Goal: Contribute content: Add original content to the website for others to see

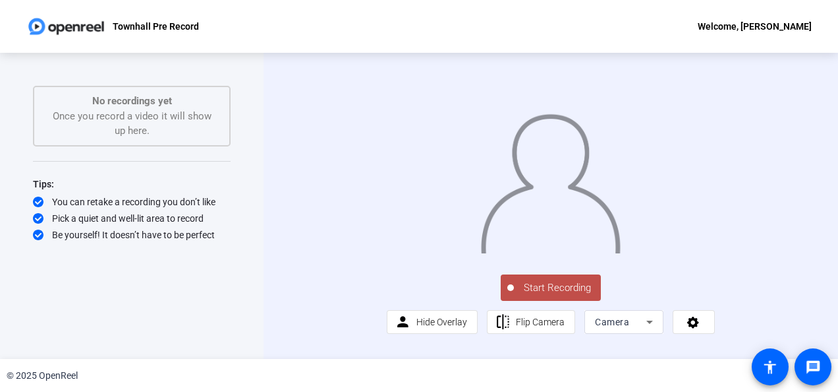
click at [417, 9] on div "Townhall Pre Record Welcome, [PERSON_NAME]" at bounding box center [419, 26] width 838 height 53
click at [110, 129] on div "No recordings yet Once you record a video it will show up here." at bounding box center [131, 116] width 169 height 45
click at [552, 295] on span "Start Recording" at bounding box center [557, 287] width 87 height 15
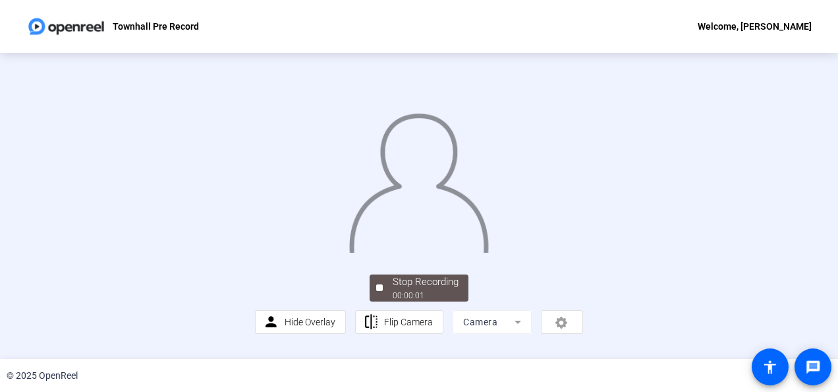
click at [490, 252] on img at bounding box center [419, 179] width 142 height 148
click at [408, 289] on div "Stop Recording" at bounding box center [426, 281] width 66 height 15
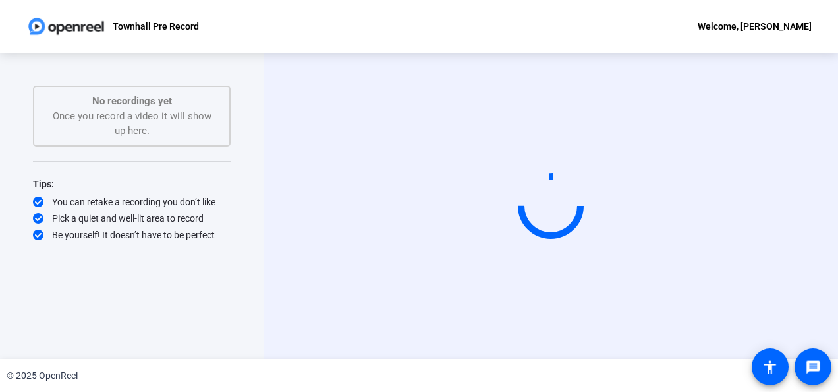
scroll to position [0, 0]
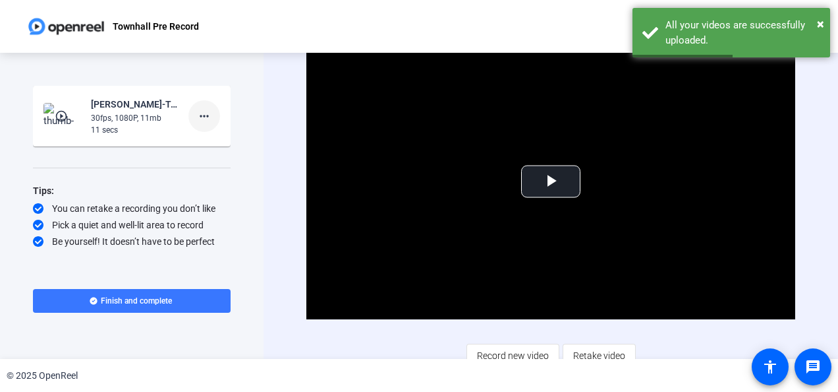
click at [200, 110] on mat-icon "more_horiz" at bounding box center [204, 116] width 16 height 16
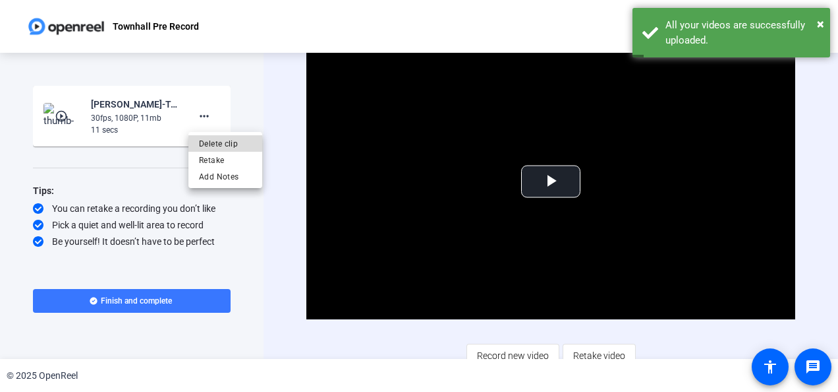
click at [209, 142] on span "Delete clip" at bounding box center [225, 144] width 53 height 16
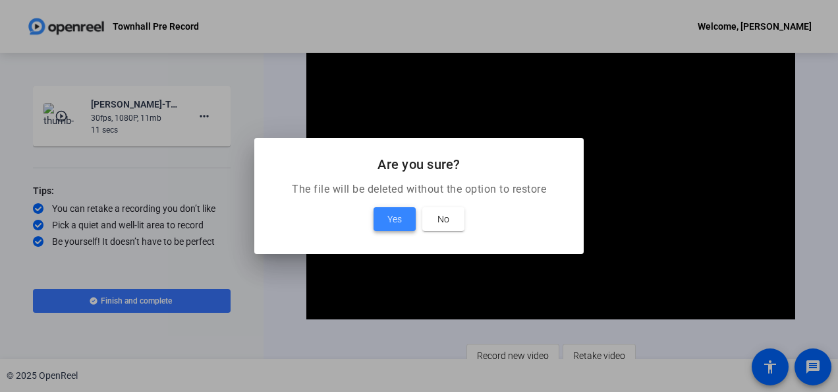
click at [402, 212] on span "Yes" at bounding box center [395, 219] width 15 height 16
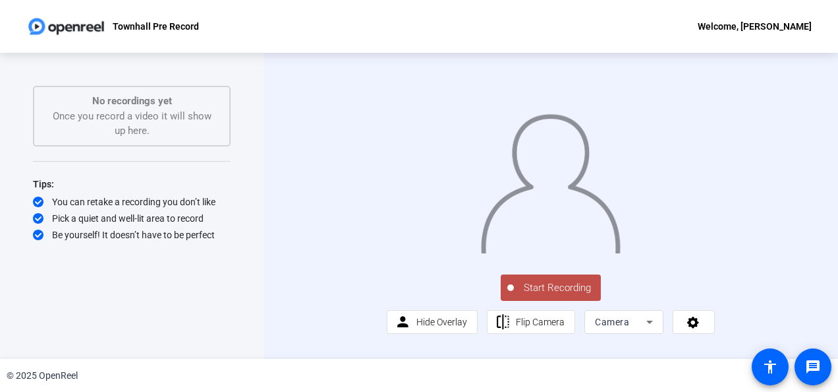
click at [555, 295] on span "Start Recording" at bounding box center [557, 287] width 87 height 15
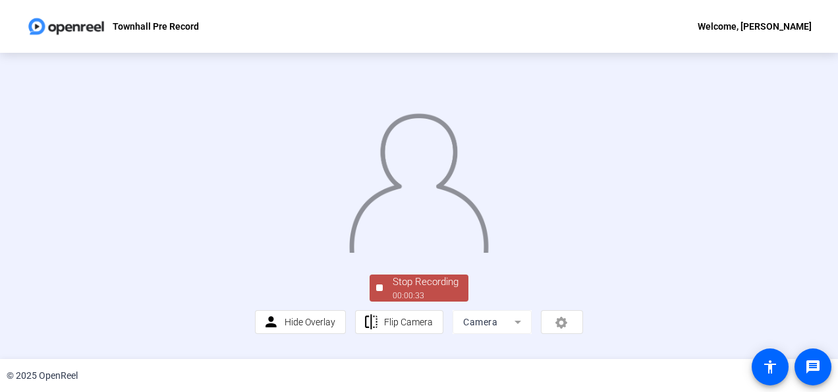
scroll to position [96, 0]
click at [424, 299] on div "00:00:35" at bounding box center [426, 295] width 66 height 12
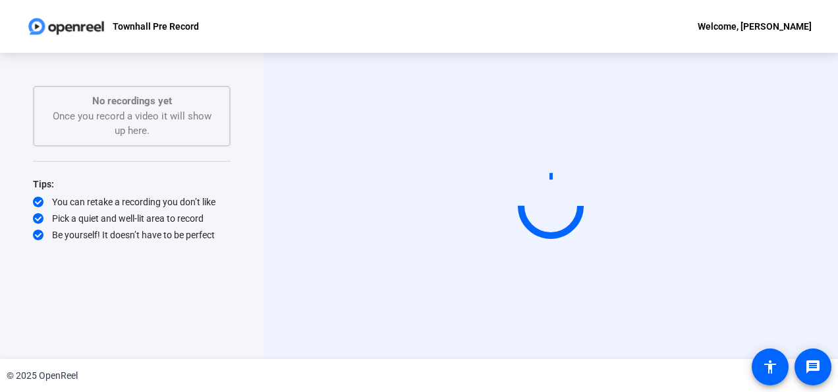
scroll to position [0, 0]
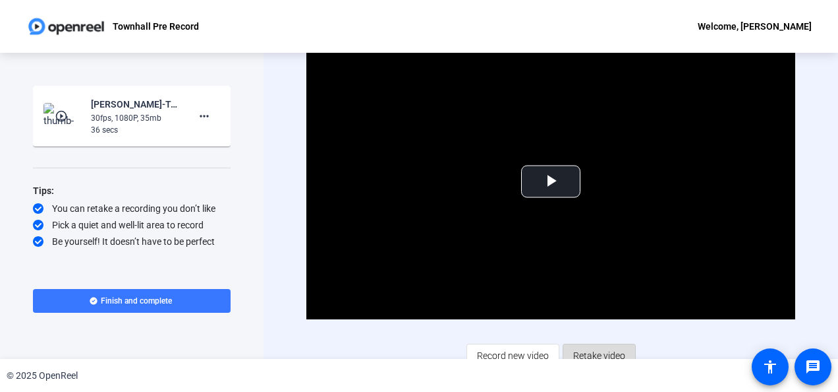
click at [608, 347] on span "Retake video" at bounding box center [599, 355] width 52 height 25
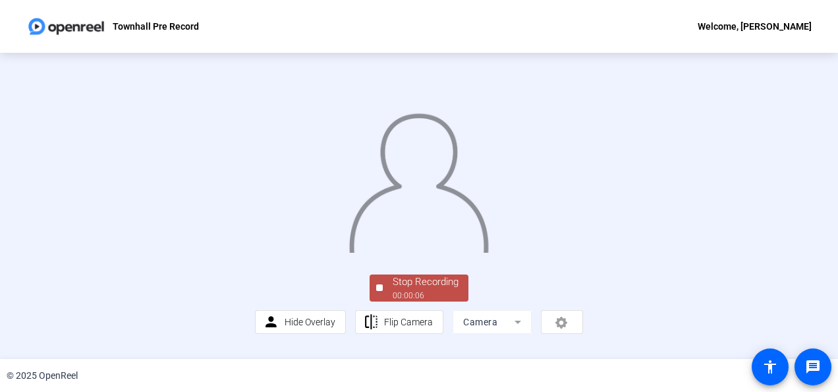
scroll to position [96, 0]
click at [428, 301] on div "00:00:07" at bounding box center [426, 295] width 66 height 12
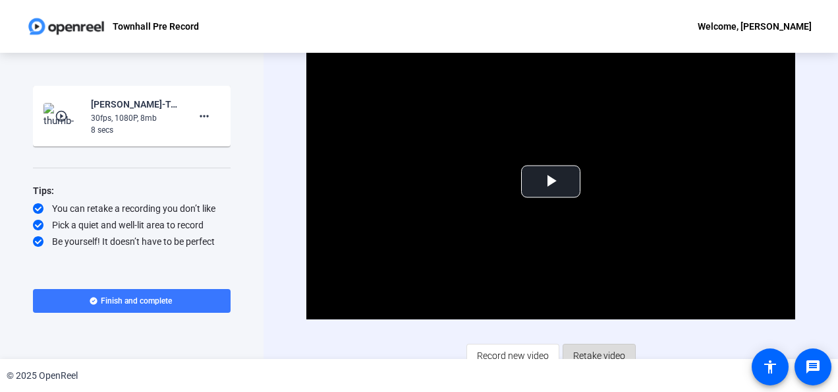
click at [593, 351] on span "Retake video" at bounding box center [599, 355] width 52 height 25
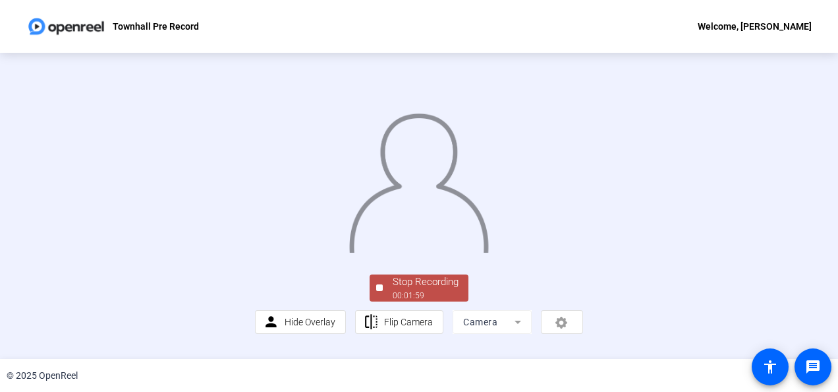
scroll to position [96, 0]
click at [459, 301] on span "Stop Recording 00:02:00" at bounding box center [426, 287] width 86 height 27
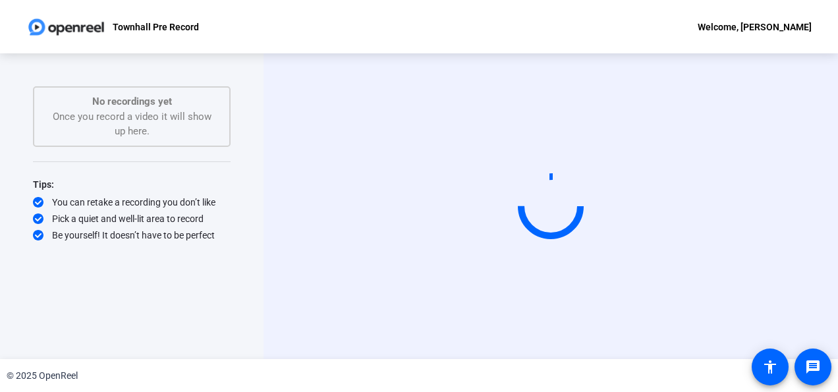
scroll to position [0, 0]
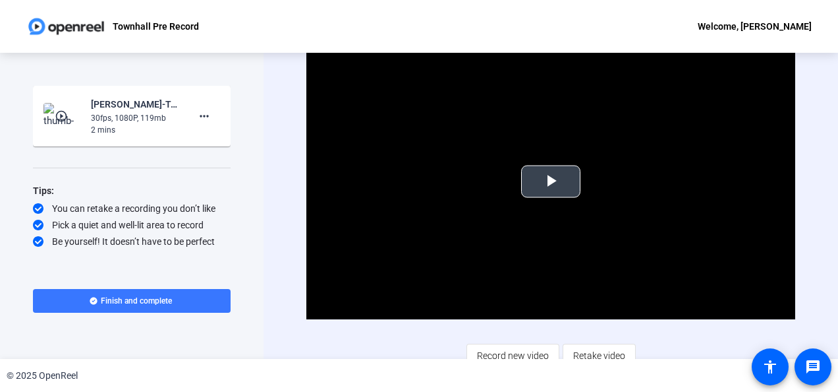
drag, startPoint x: 535, startPoint y: 173, endPoint x: 529, endPoint y: 179, distance: 7.9
click at [551, 181] on span "Video Player" at bounding box center [551, 181] width 0 height 0
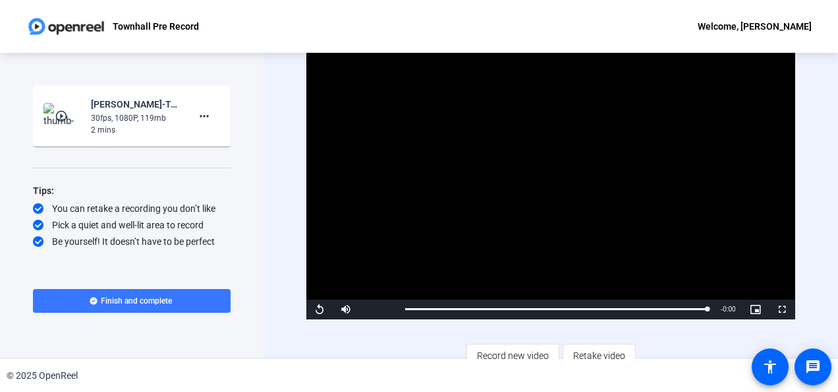
click at [352, 22] on div "Townhall Pre Record Welcome, [PERSON_NAME]" at bounding box center [419, 26] width 838 height 53
click at [521, 351] on span "Record new video" at bounding box center [513, 355] width 72 height 25
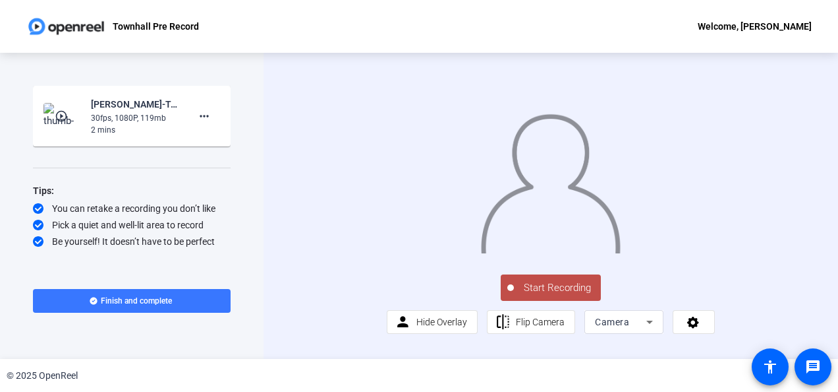
click at [387, 129] on div at bounding box center [551, 170] width 328 height 185
click at [387, 102] on div at bounding box center [551, 170] width 328 height 185
click at [558, 296] on span "Start Recording" at bounding box center [557, 288] width 87 height 15
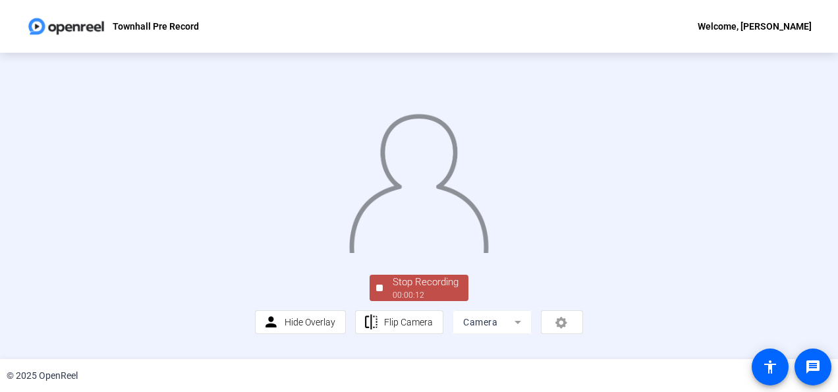
scroll to position [96, 0]
click at [431, 290] on div "Stop Recording" at bounding box center [426, 282] width 66 height 15
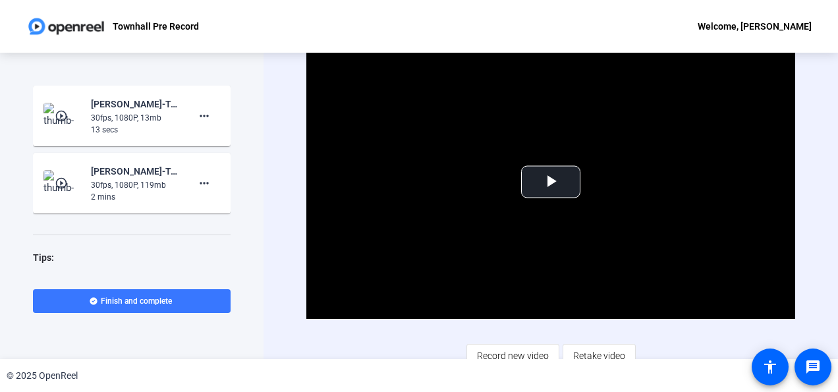
click at [596, 349] on span "Retake video" at bounding box center [599, 355] width 52 height 25
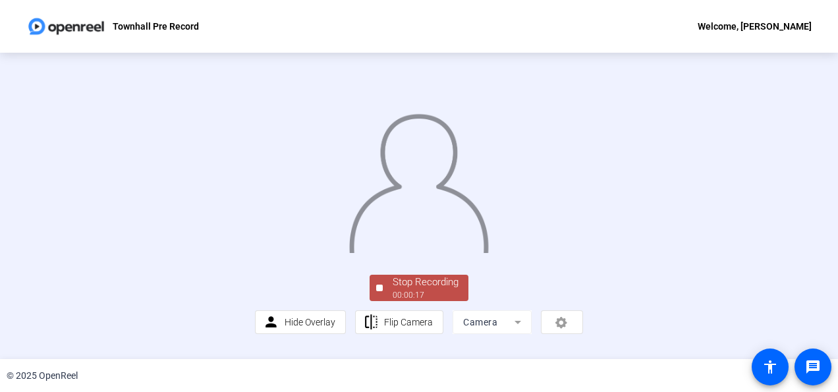
scroll to position [96, 0]
click at [447, 290] on div "Stop Recording" at bounding box center [426, 282] width 66 height 15
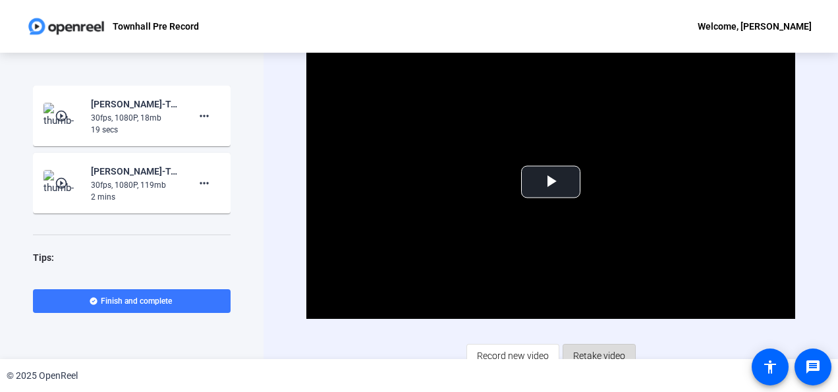
click at [589, 352] on span "Retake video" at bounding box center [599, 355] width 52 height 25
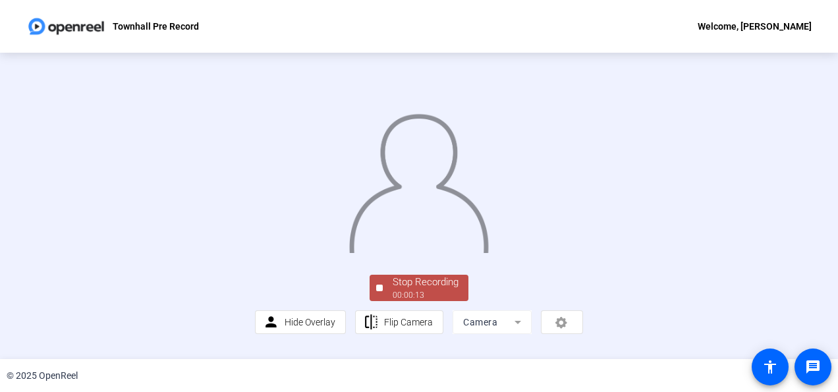
scroll to position [96, 0]
click at [434, 290] on div "Stop Recording" at bounding box center [426, 282] width 66 height 15
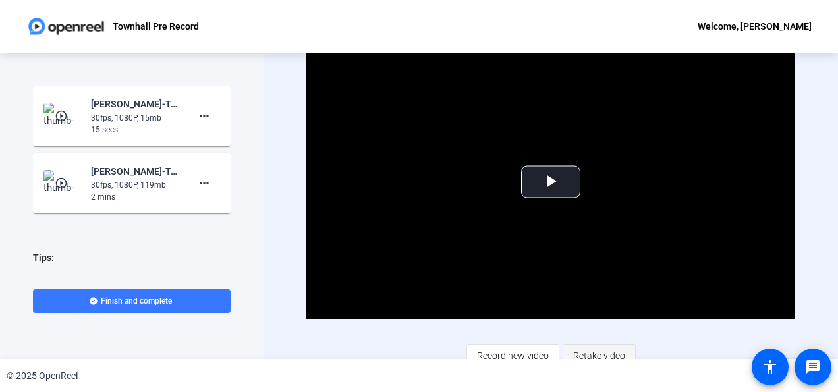
click at [617, 353] on span "Retake video" at bounding box center [599, 355] width 52 height 25
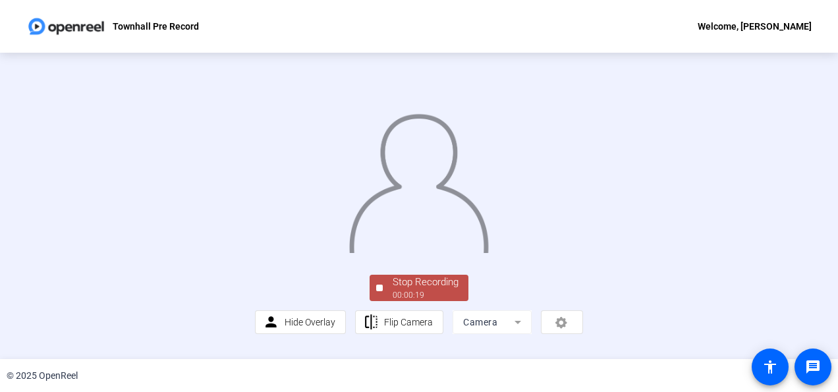
scroll to position [66, 0]
click at [452, 290] on div "Stop Recording" at bounding box center [426, 282] width 66 height 15
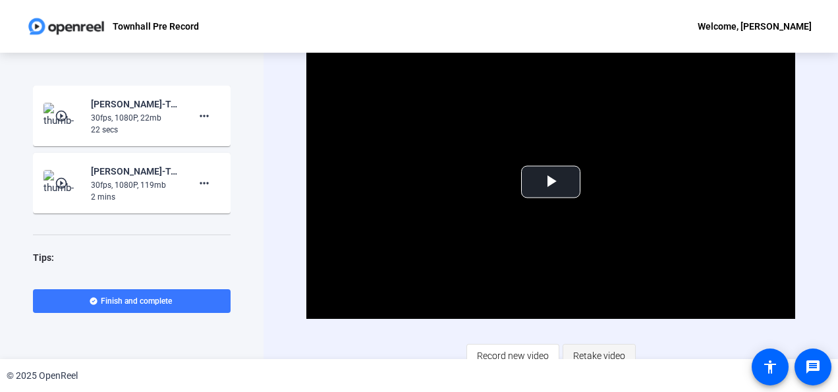
click at [593, 351] on span "Retake video" at bounding box center [599, 355] width 52 height 25
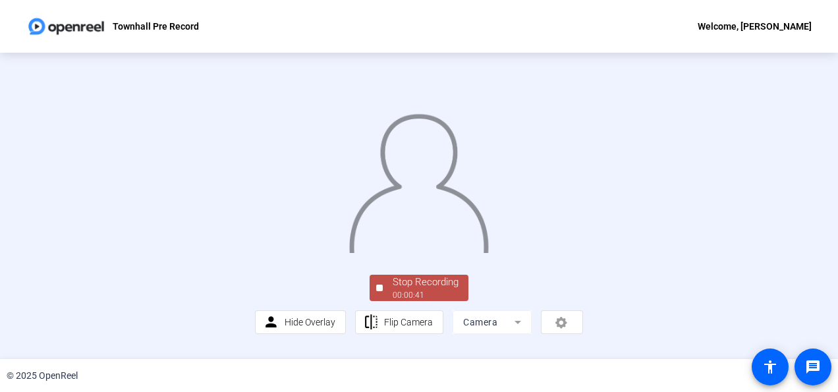
scroll to position [96, 0]
click at [394, 290] on div "Stop Recording" at bounding box center [426, 282] width 66 height 15
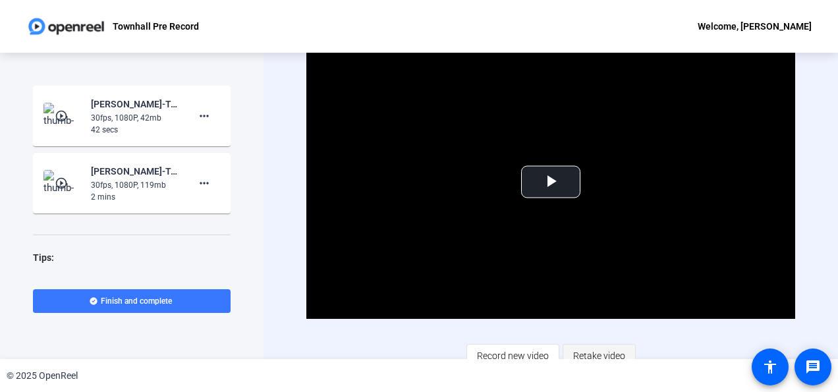
click at [616, 354] on span "Retake video" at bounding box center [599, 355] width 52 height 25
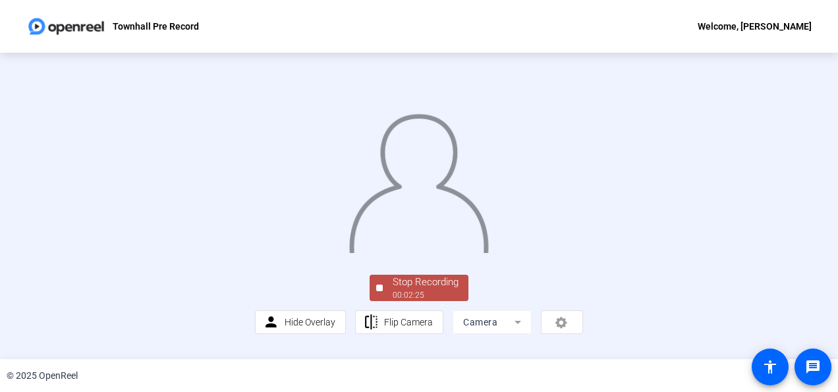
scroll to position [96, 0]
click at [426, 290] on div "Stop Recording" at bounding box center [426, 282] width 66 height 15
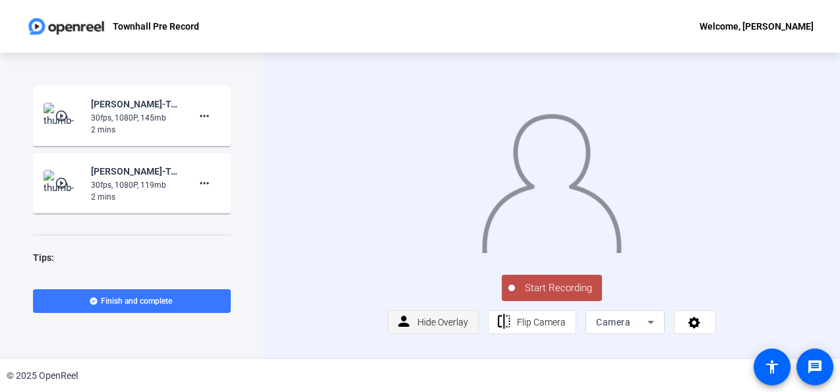
scroll to position [33, 0]
click at [556, 291] on span "Start Recording" at bounding box center [558, 288] width 87 height 15
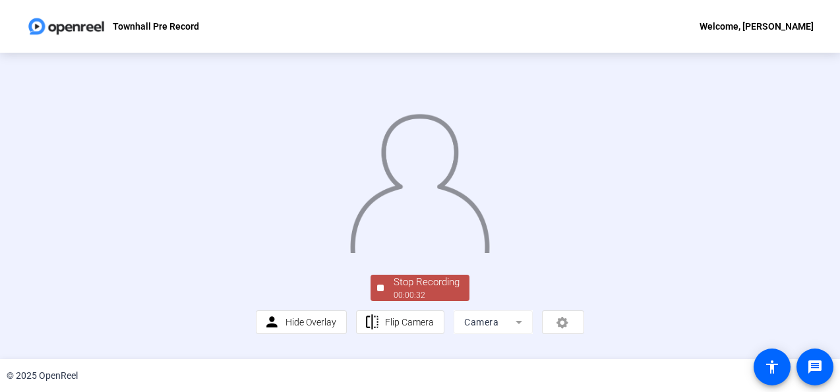
scroll to position [96, 0]
click at [455, 290] on div "Stop Recording" at bounding box center [426, 282] width 66 height 15
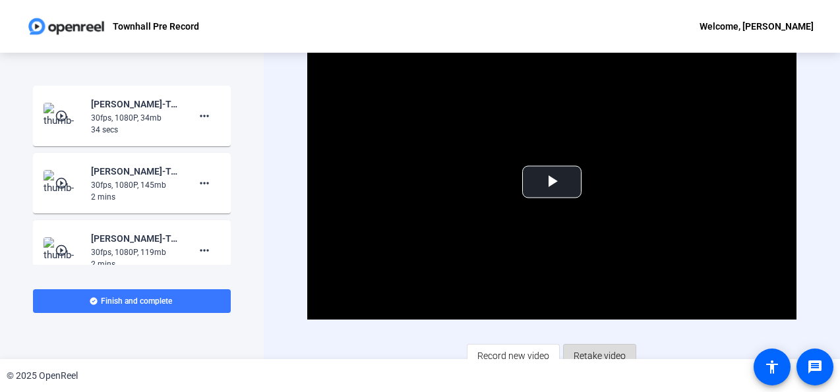
click at [608, 349] on span "Retake video" at bounding box center [599, 355] width 52 height 25
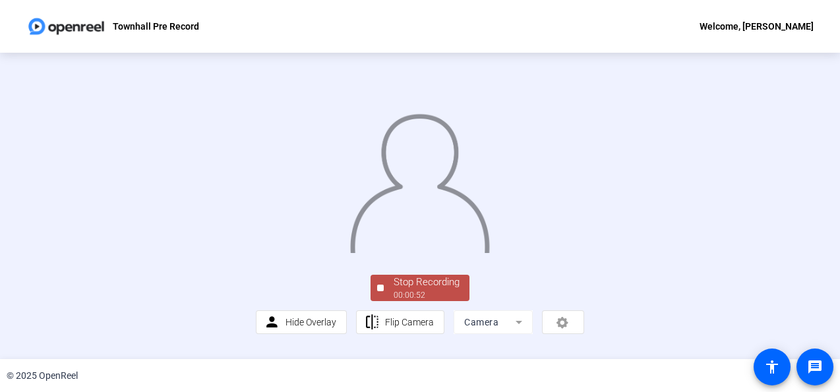
scroll to position [96, 0]
click at [415, 290] on div "Stop Recording" at bounding box center [426, 282] width 66 height 15
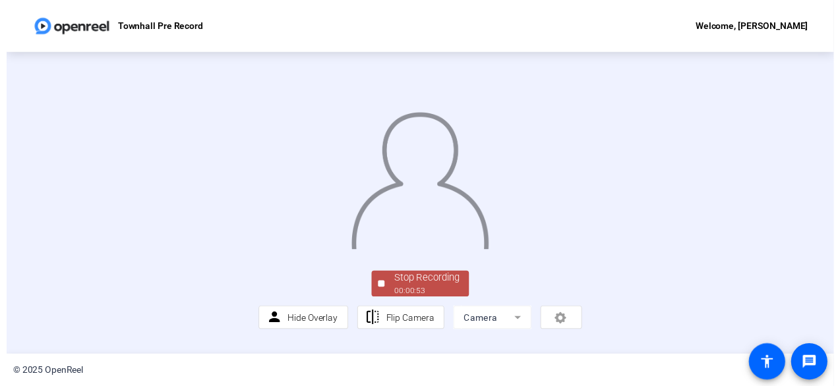
scroll to position [0, 0]
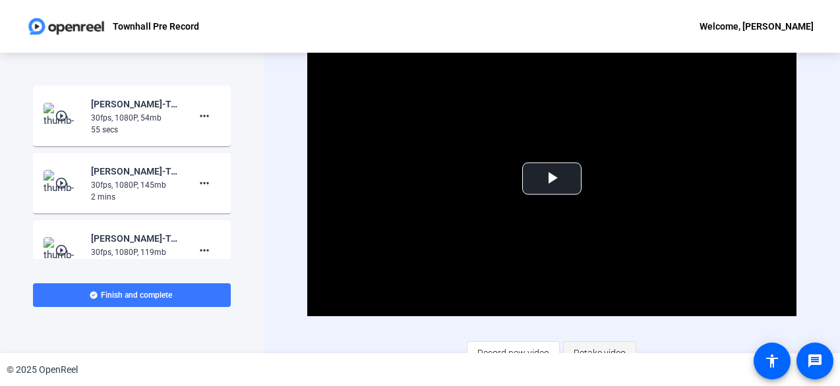
click at [587, 349] on span "Retake video" at bounding box center [599, 353] width 52 height 25
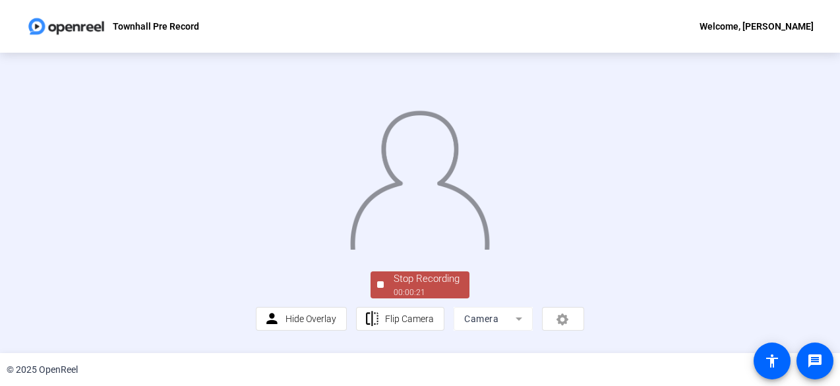
scroll to position [99, 0]
click at [430, 285] on div "Stop Recording" at bounding box center [426, 279] width 66 height 15
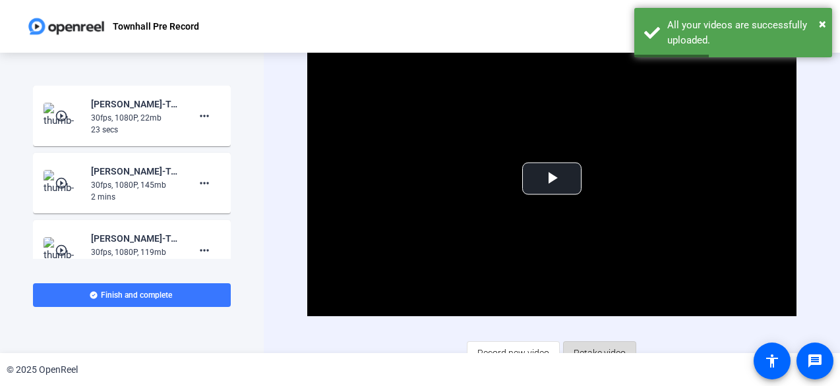
click at [600, 342] on span "Retake video" at bounding box center [599, 353] width 52 height 25
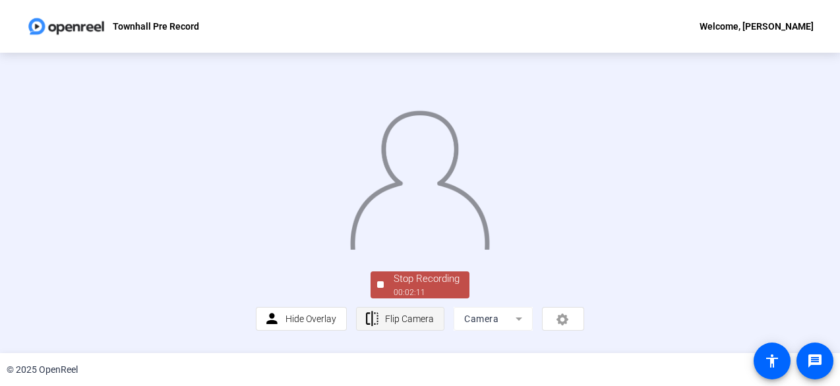
scroll to position [99, 0]
click at [393, 287] on div "Stop Recording" at bounding box center [426, 279] width 66 height 15
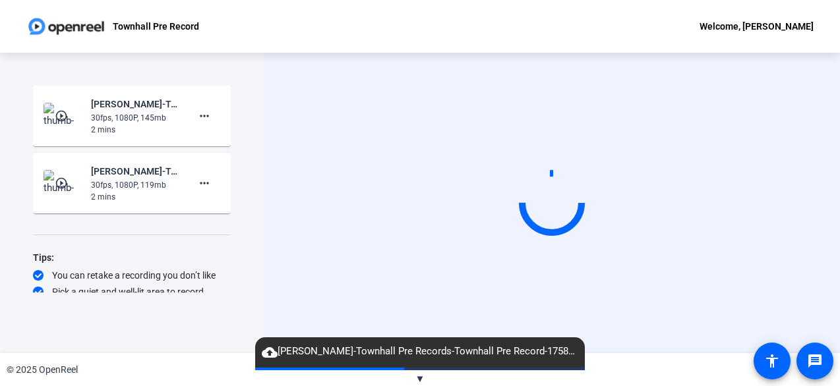
click at [644, 23] on div "Townhall Pre Record Welcome, [PERSON_NAME]" at bounding box center [420, 26] width 840 height 53
click at [617, 32] on div "Townhall Pre Record Welcome, [PERSON_NAME]" at bounding box center [420, 26] width 840 height 53
click at [593, 27] on div "Townhall Pre Record Welcome, [PERSON_NAME]" at bounding box center [420, 26] width 840 height 53
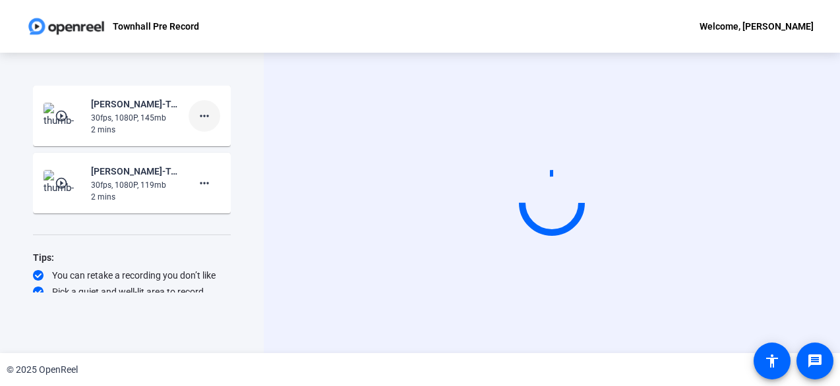
click at [199, 115] on mat-icon "more_horiz" at bounding box center [204, 116] width 16 height 16
click at [213, 138] on span "Delete clip" at bounding box center [218, 144] width 53 height 16
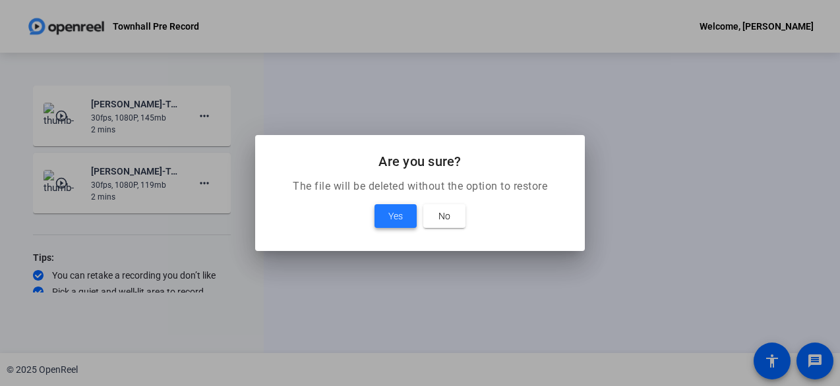
click at [401, 222] on span "Yes" at bounding box center [395, 216] width 15 height 16
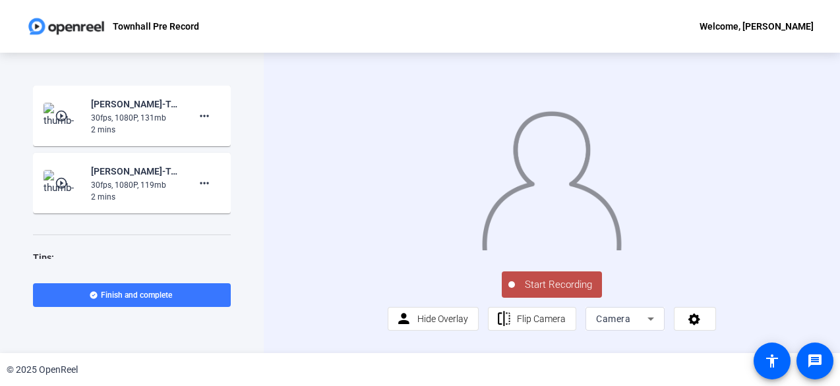
click at [566, 293] on span "Start Recording" at bounding box center [558, 284] width 87 height 15
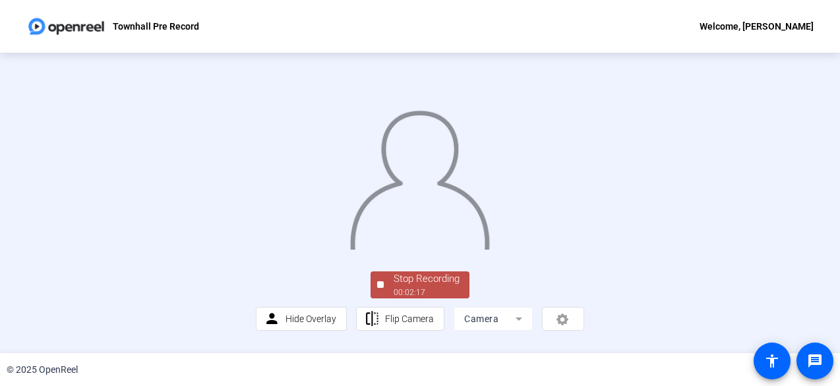
scroll to position [99, 0]
click at [436, 287] on div "Stop Recording" at bounding box center [426, 279] width 66 height 15
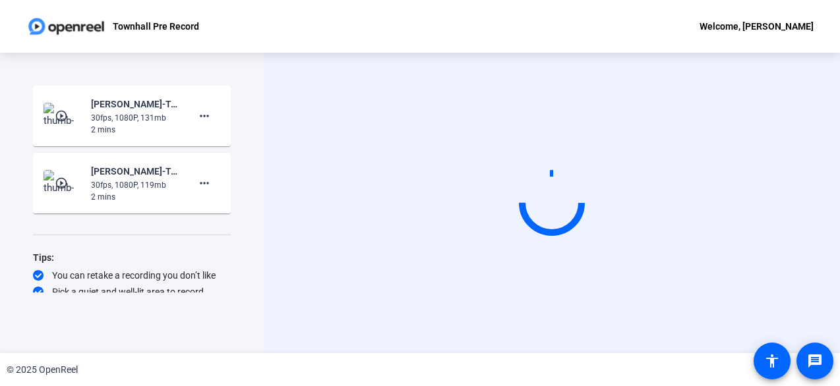
scroll to position [0, 0]
click at [200, 119] on mat-icon "more_horiz" at bounding box center [204, 116] width 16 height 16
click at [211, 144] on span "Delete clip" at bounding box center [218, 144] width 53 height 16
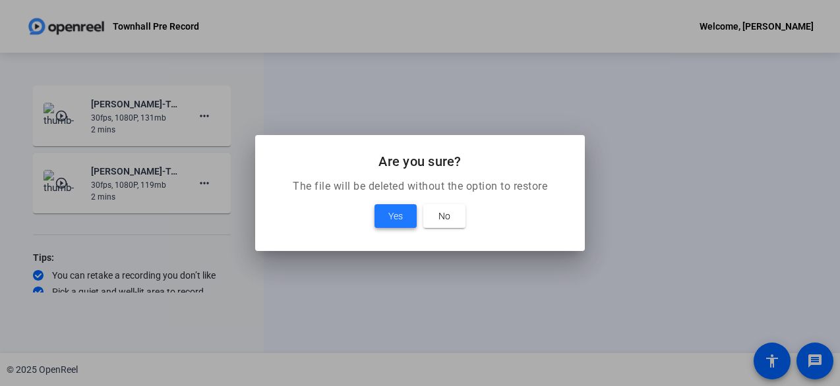
click at [388, 207] on span at bounding box center [395, 216] width 42 height 32
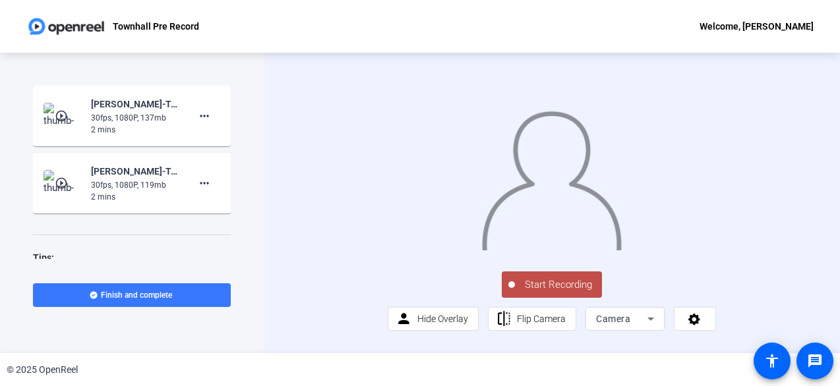
click at [562, 293] on span "Start Recording" at bounding box center [558, 284] width 87 height 15
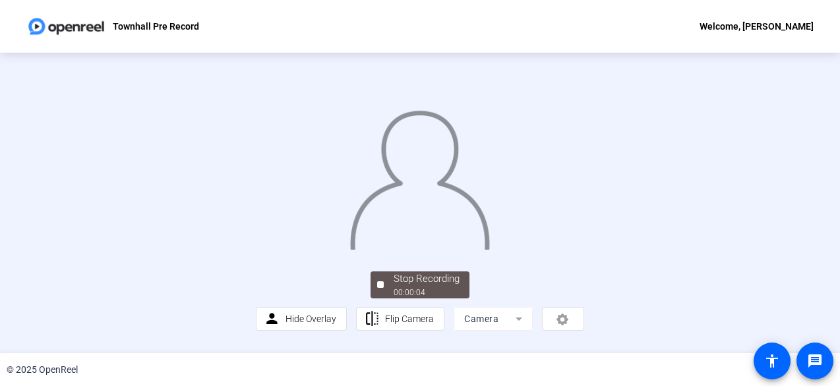
scroll to position [66, 0]
click at [433, 287] on div "Stop Recording" at bounding box center [426, 279] width 66 height 15
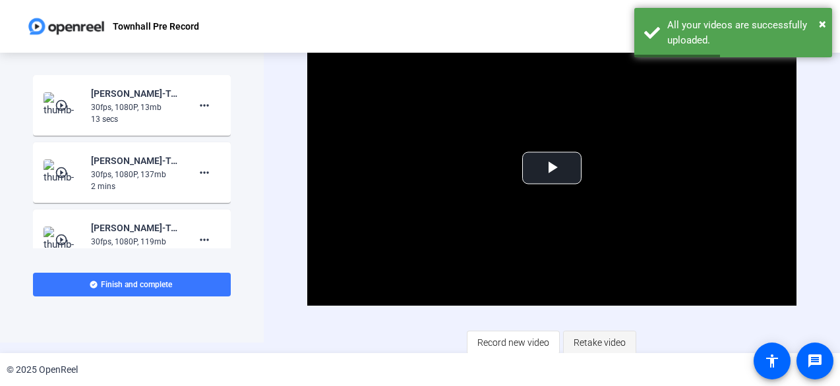
scroll to position [14, 0]
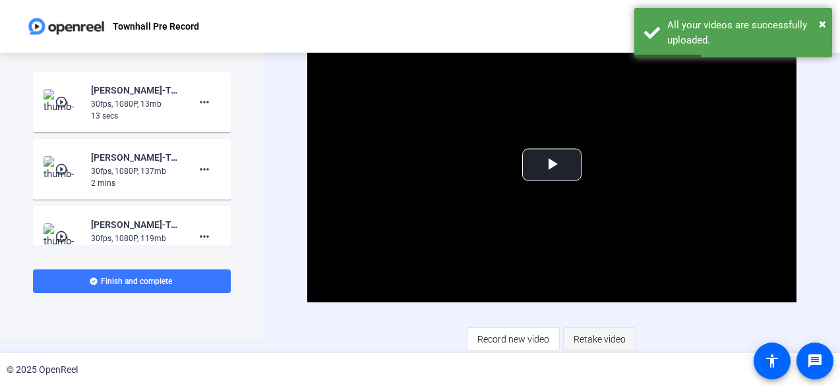
click at [592, 333] on span "Retake video" at bounding box center [599, 339] width 52 height 25
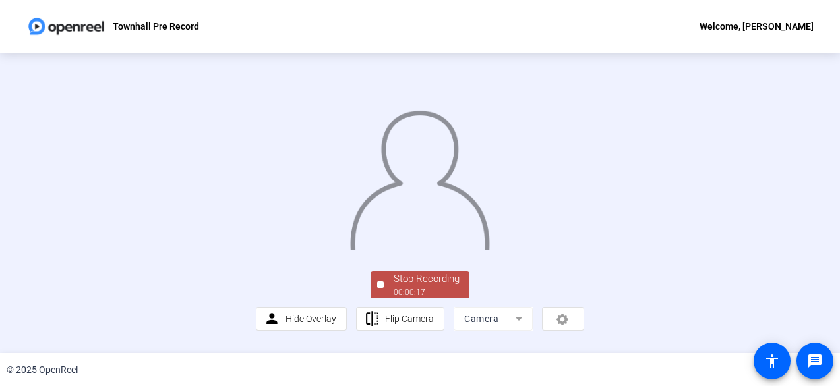
scroll to position [99, 0]
click at [411, 287] on div "Stop Recording" at bounding box center [426, 279] width 66 height 15
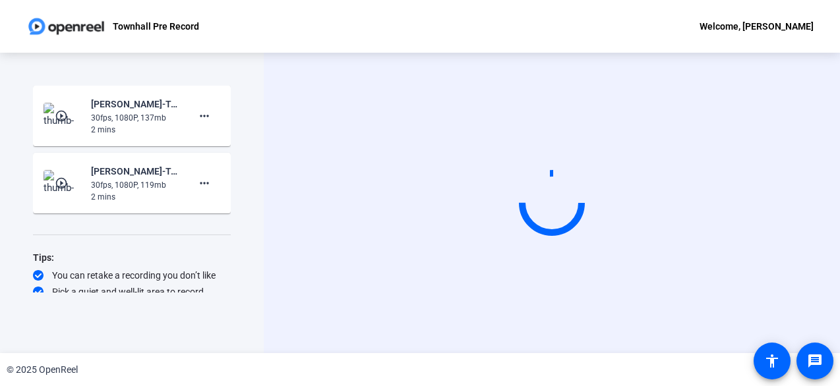
scroll to position [0, 0]
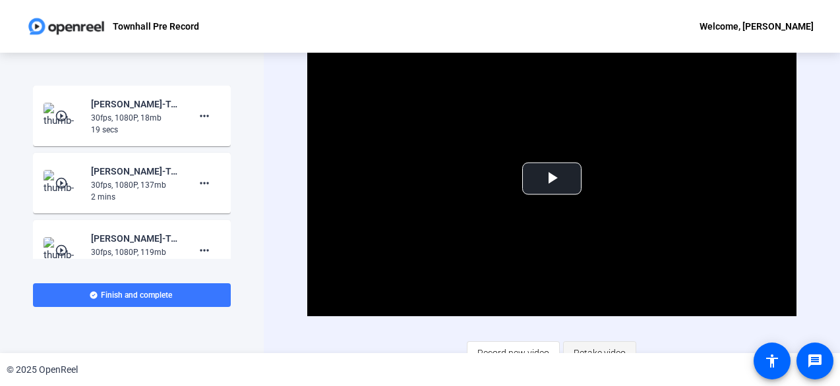
click at [609, 347] on span "Retake video" at bounding box center [599, 353] width 52 height 25
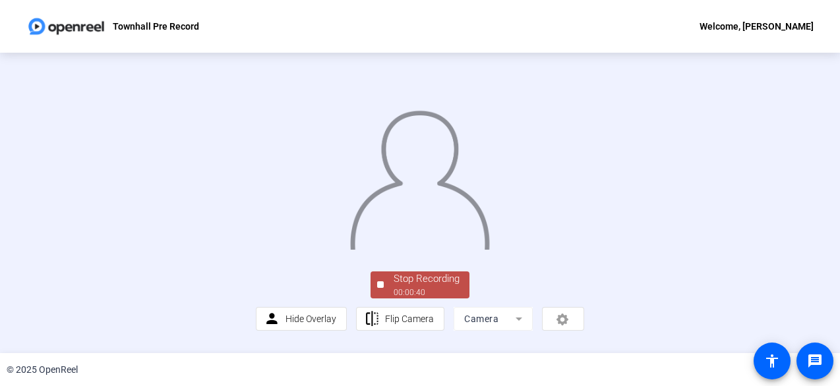
scroll to position [99, 0]
click at [439, 287] on div "Stop Recording" at bounding box center [426, 279] width 66 height 15
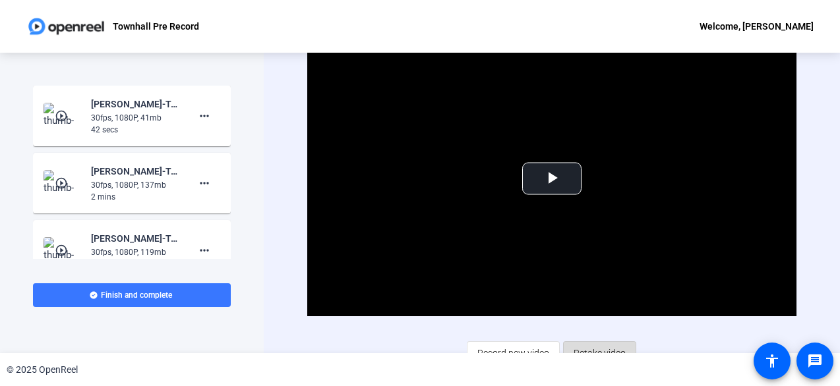
click at [588, 345] on span "Retake video" at bounding box center [599, 353] width 52 height 25
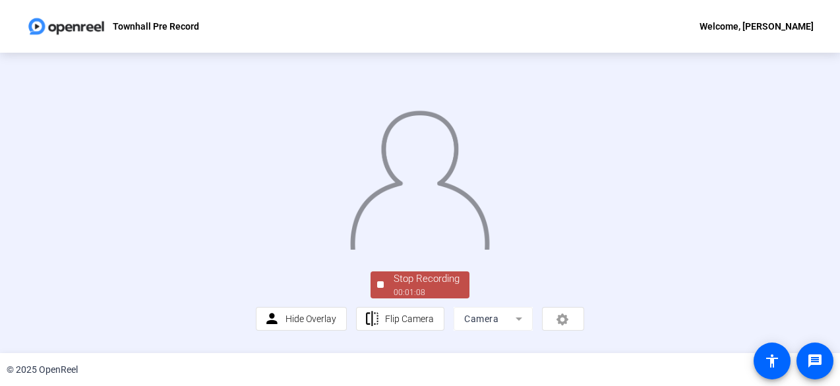
scroll to position [99, 0]
click at [401, 285] on div "Stop Recording" at bounding box center [426, 279] width 66 height 15
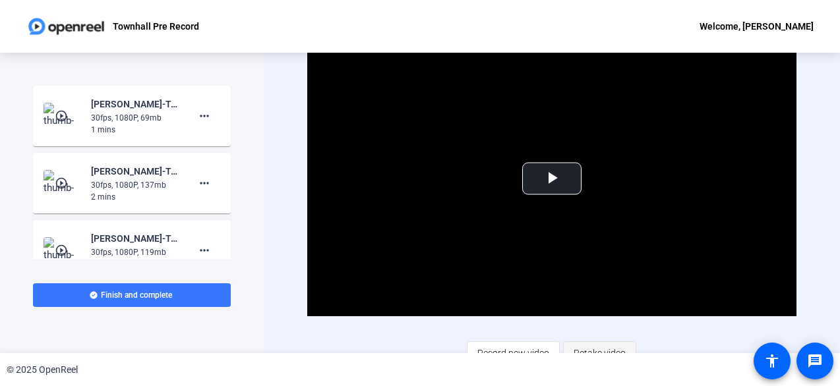
click at [595, 345] on span "Retake video" at bounding box center [599, 353] width 52 height 25
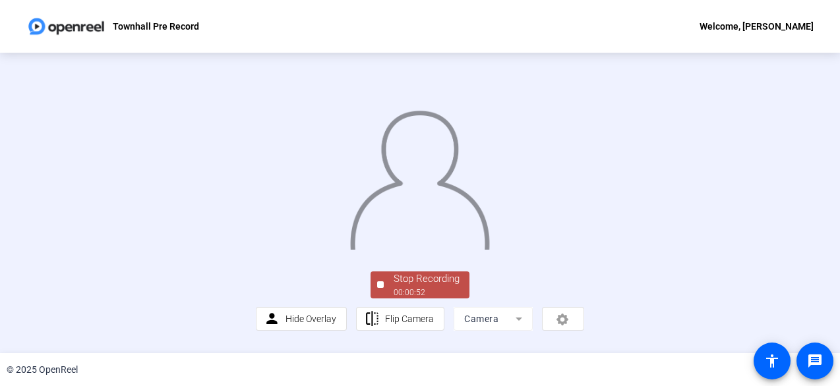
scroll to position [99, 0]
click at [446, 272] on div "Stop Recording 00:00:52 person Hide Overlay flip Flip Camera Camera" at bounding box center [420, 203] width 328 height 256
click at [430, 294] on div "00:00:53" at bounding box center [426, 293] width 66 height 12
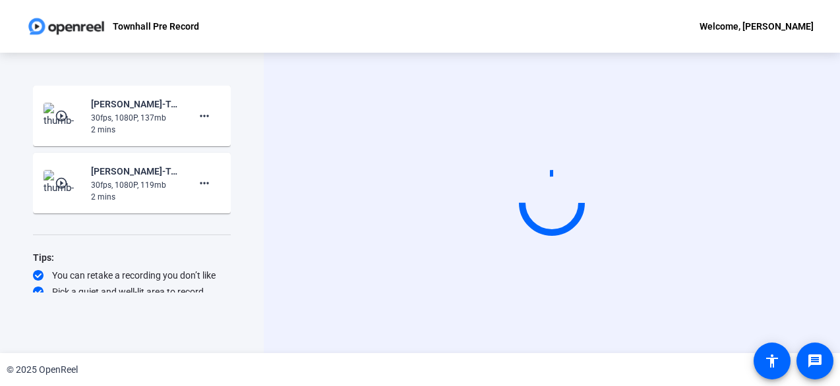
scroll to position [0, 0]
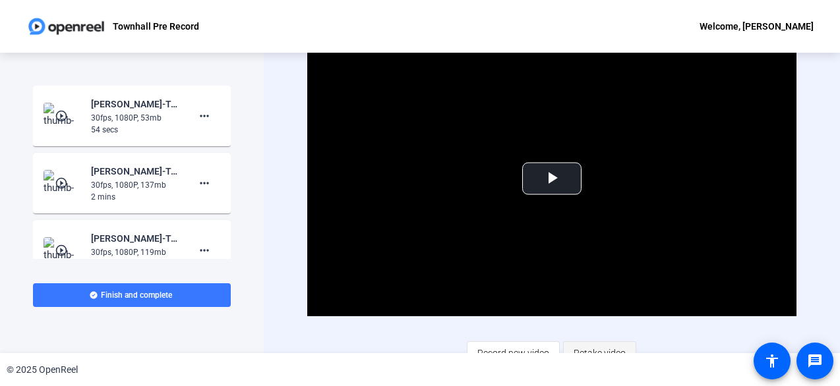
click at [600, 345] on span "Retake video" at bounding box center [599, 353] width 52 height 25
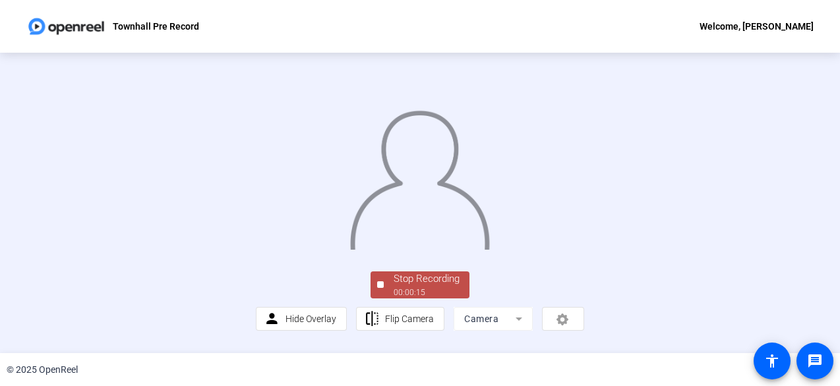
scroll to position [66, 0]
click at [447, 287] on div "Stop Recording" at bounding box center [426, 279] width 66 height 15
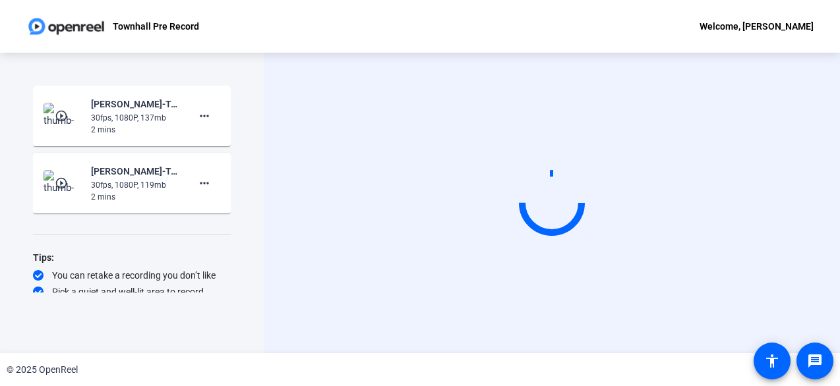
scroll to position [0, 0]
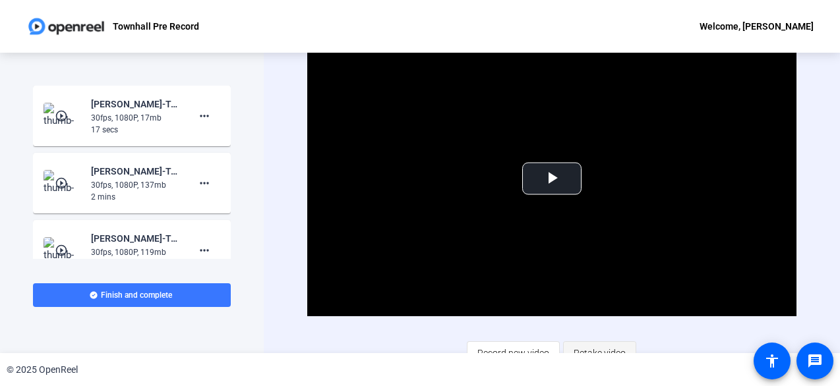
click at [591, 348] on span "Retake video" at bounding box center [599, 353] width 52 height 25
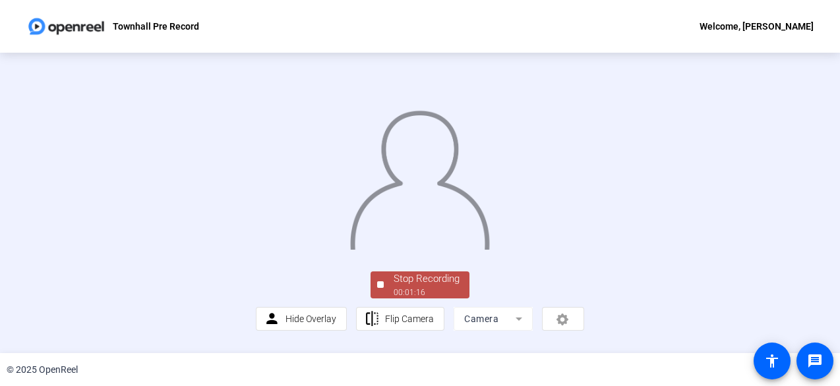
scroll to position [99, 0]
click at [435, 283] on div "Stop Recording" at bounding box center [426, 279] width 66 height 15
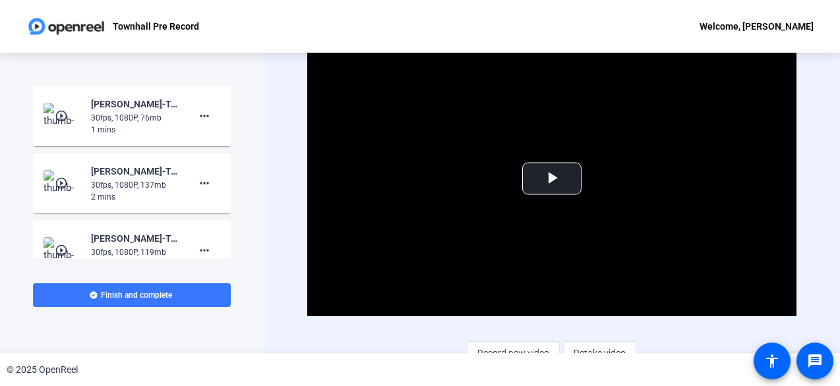
click at [604, 346] on span "Retake video" at bounding box center [599, 353] width 52 height 25
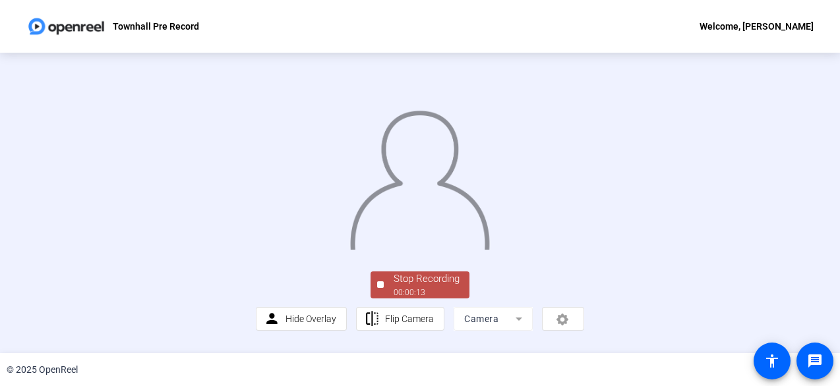
scroll to position [99, 0]
click at [442, 299] on div "00:00:13" at bounding box center [426, 293] width 66 height 12
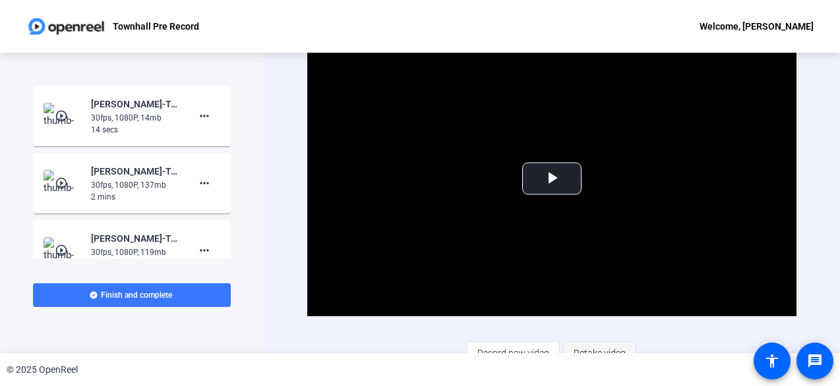
click at [606, 347] on span "Retake video" at bounding box center [599, 353] width 52 height 25
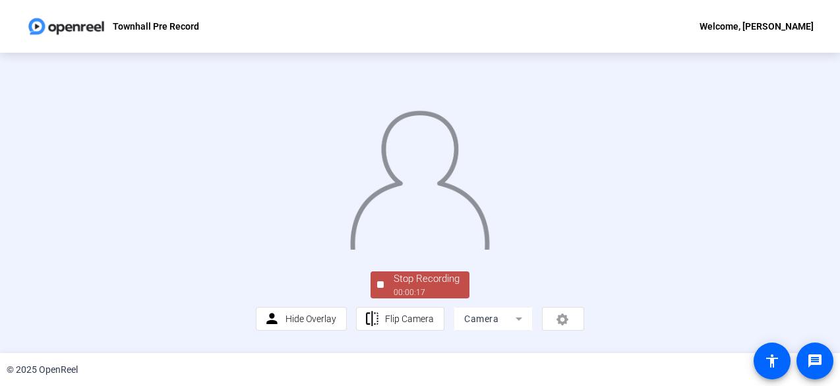
scroll to position [99, 0]
click at [405, 299] on div "00:00:18" at bounding box center [426, 293] width 66 height 12
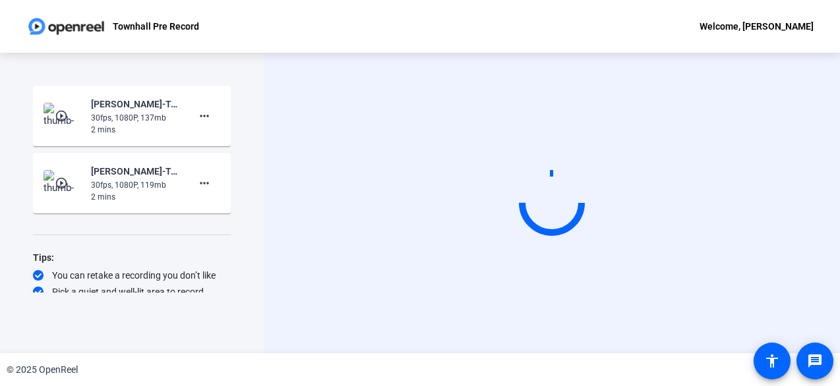
scroll to position [0, 0]
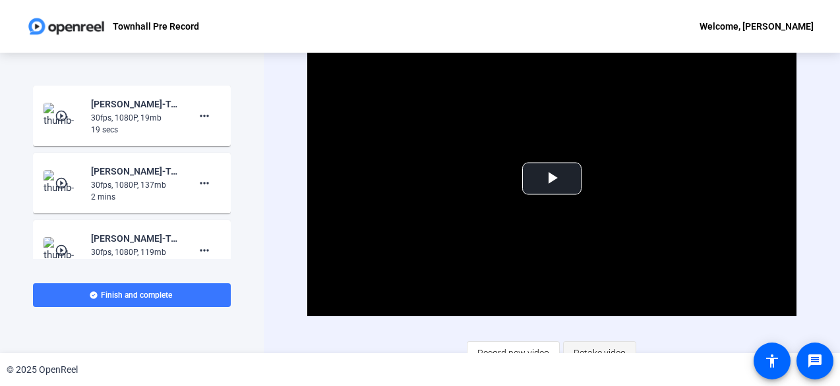
click at [589, 346] on span "Retake video" at bounding box center [599, 353] width 52 height 25
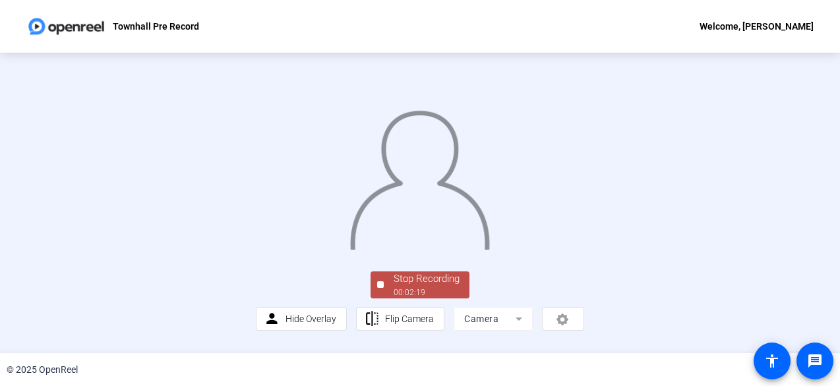
scroll to position [66, 0]
click at [427, 287] on div "Stop Recording" at bounding box center [426, 279] width 66 height 15
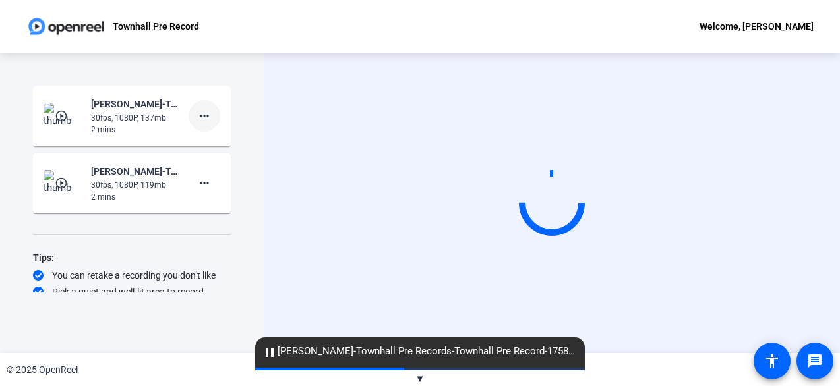
click at [199, 120] on mat-icon "more_horiz" at bounding box center [204, 116] width 16 height 16
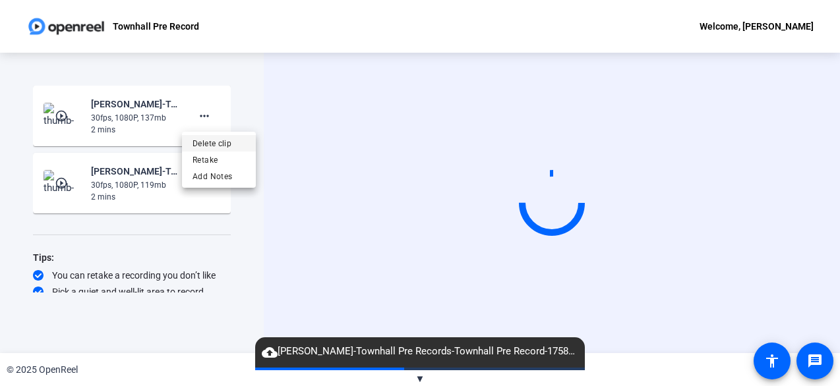
click at [202, 142] on span "Delete clip" at bounding box center [218, 144] width 53 height 16
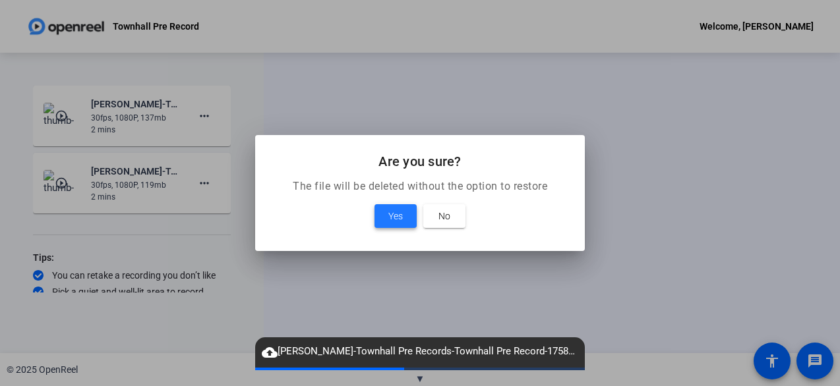
click at [397, 213] on span "Yes" at bounding box center [395, 216] width 15 height 16
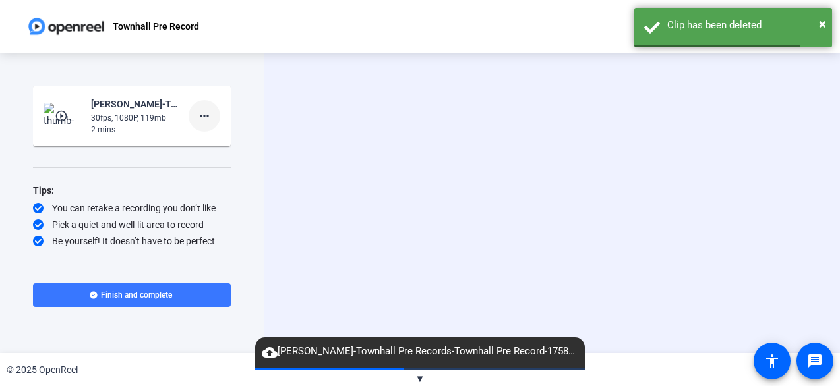
click at [208, 113] on mat-icon "more_horiz" at bounding box center [204, 116] width 16 height 16
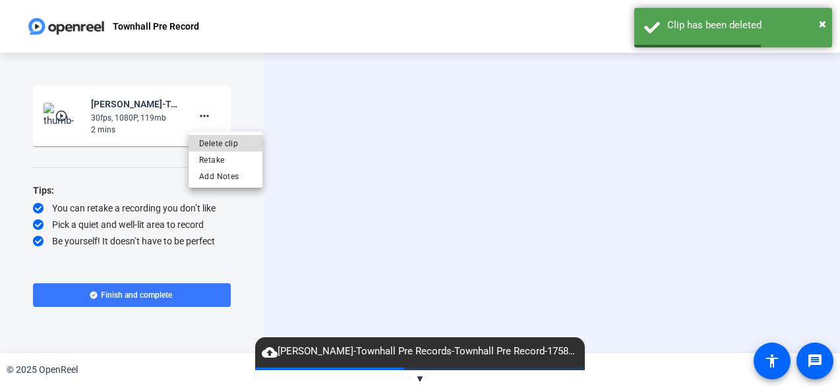
click at [241, 138] on span "Delete clip" at bounding box center [225, 144] width 53 height 16
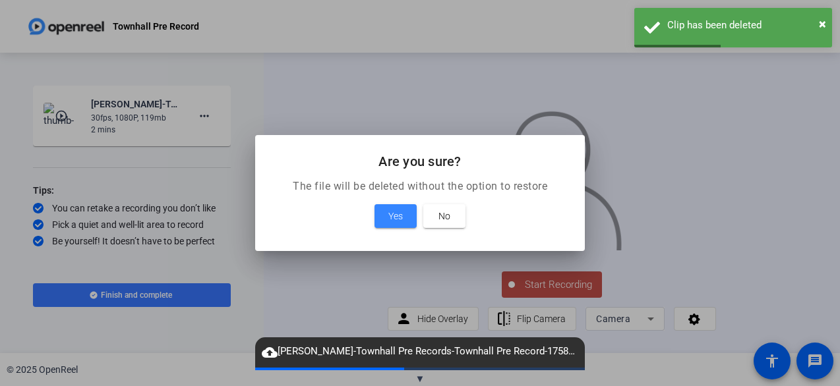
drag, startPoint x: 389, startPoint y: 218, endPoint x: 372, endPoint y: 213, distance: 17.9
click at [389, 216] on span "Yes" at bounding box center [395, 216] width 15 height 16
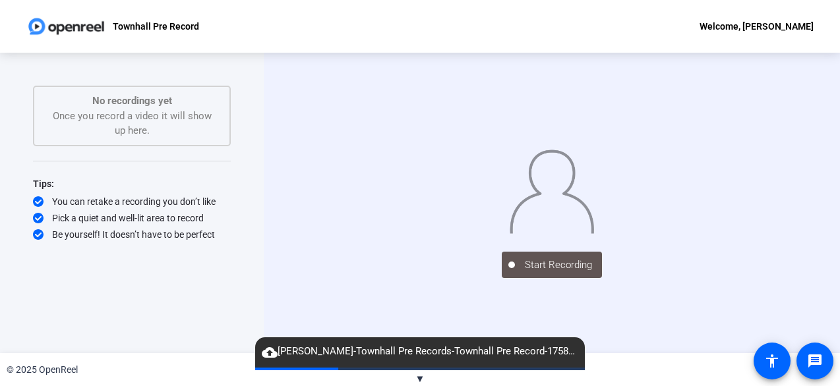
scroll to position [5, 0]
click at [276, 290] on div "Start Recording" at bounding box center [552, 203] width 576 height 301
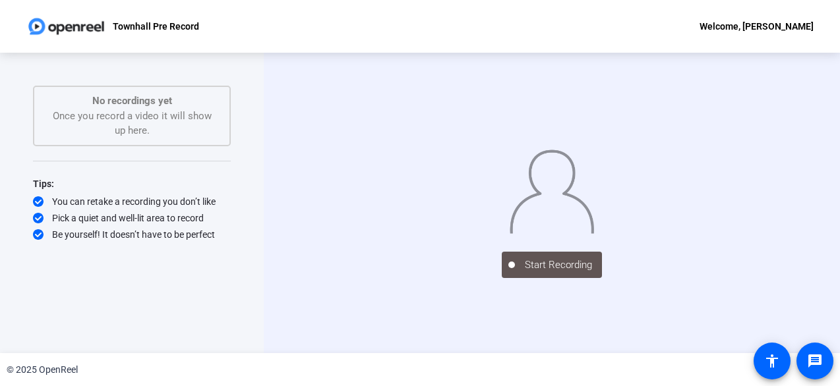
click at [155, 86] on div "No recordings yet Once you record a video it will show up here." at bounding box center [132, 116] width 198 height 61
click at [179, 272] on div "Start Recording No recordings yet Once you record a video it will show up here.…" at bounding box center [132, 189] width 198 height 207
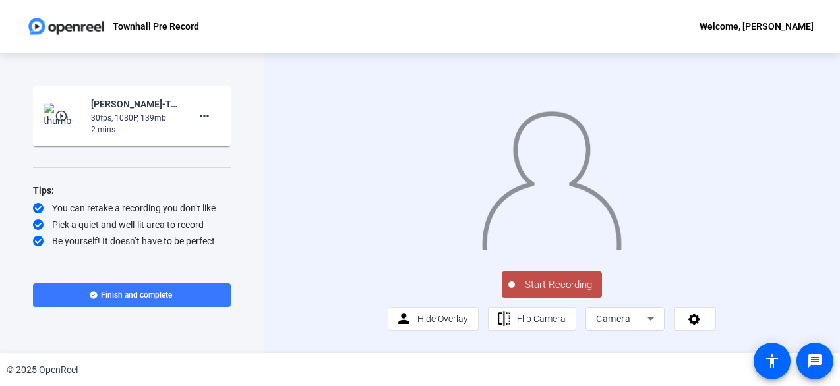
click at [554, 293] on span "Start Recording" at bounding box center [558, 284] width 87 height 15
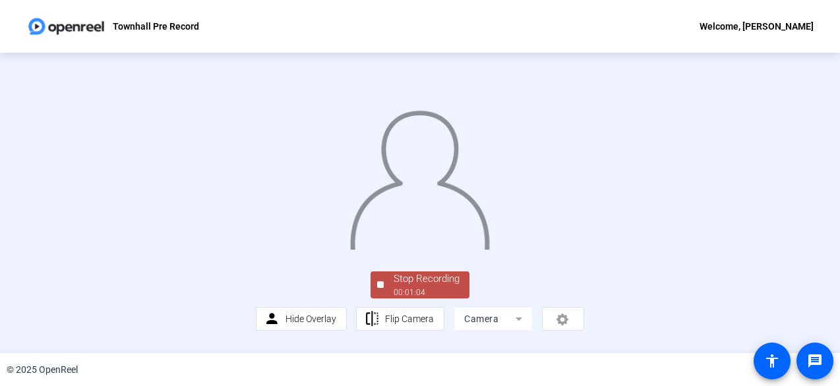
scroll to position [66, 0]
click at [443, 287] on div "Stop Recording" at bounding box center [426, 279] width 66 height 15
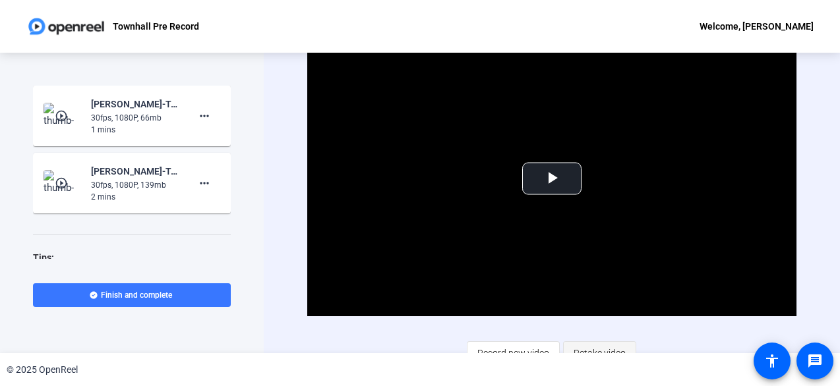
click at [592, 350] on span "Retake video" at bounding box center [599, 353] width 52 height 25
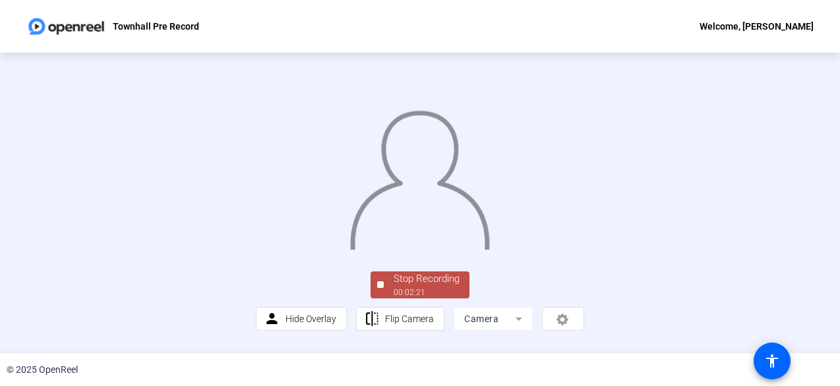
scroll to position [99, 0]
click at [417, 295] on div "00:02:21" at bounding box center [426, 293] width 66 height 12
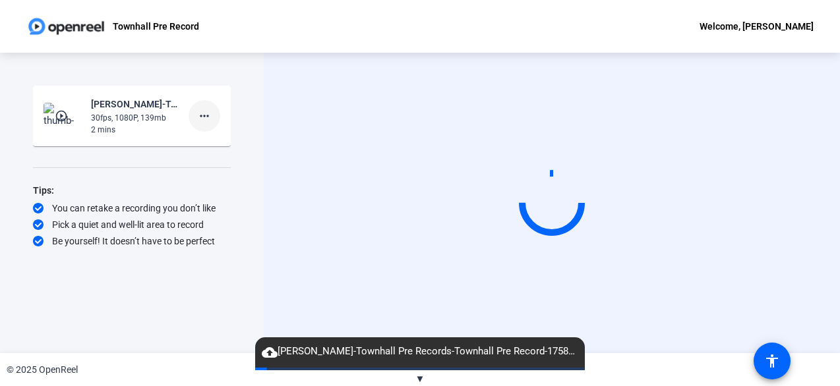
click at [211, 115] on mat-icon "more_horiz" at bounding box center [204, 116] width 16 height 16
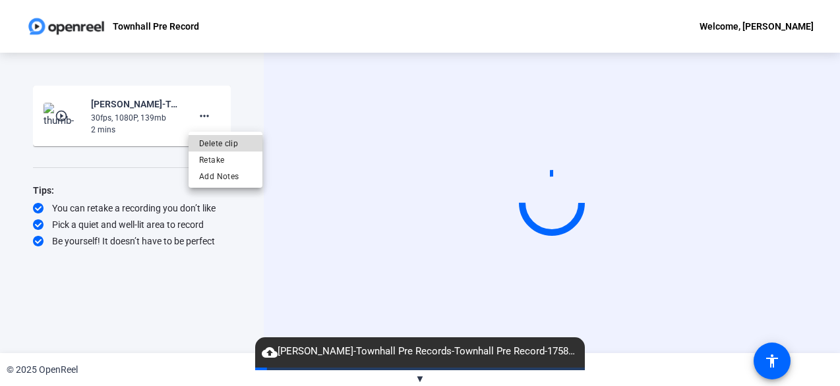
click at [219, 142] on span "Delete clip" at bounding box center [225, 144] width 53 height 16
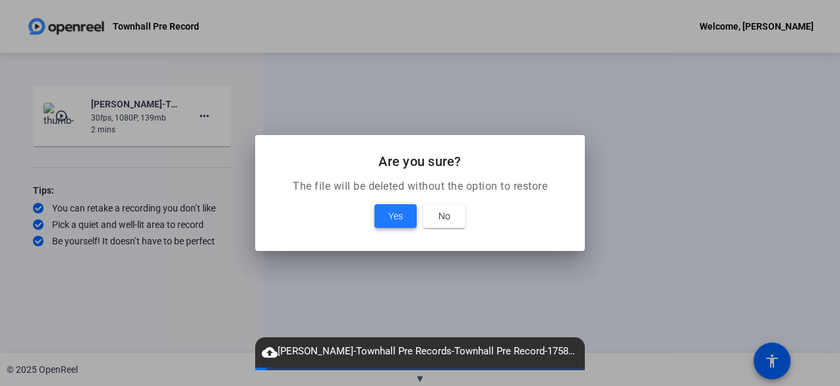
click at [392, 212] on span "Yes" at bounding box center [395, 216] width 15 height 16
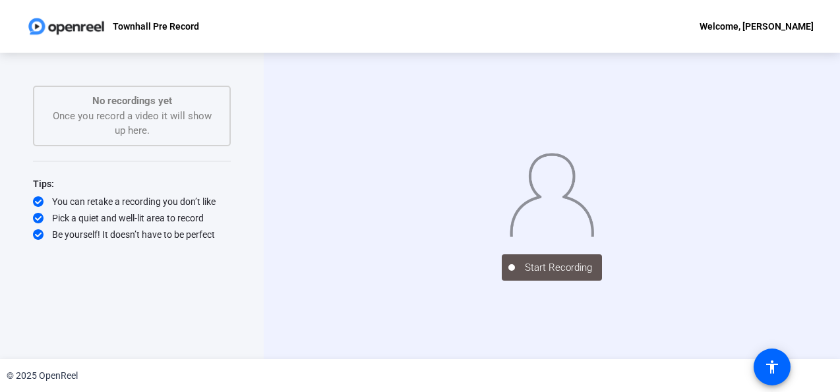
scroll to position [2, 0]
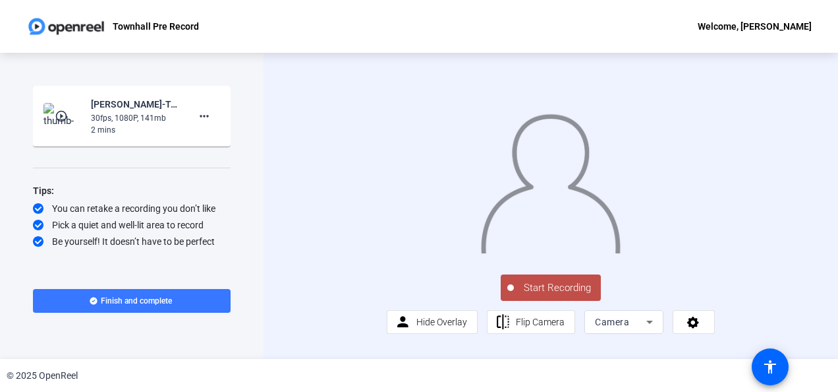
click at [543, 295] on span "Start Recording" at bounding box center [557, 287] width 87 height 15
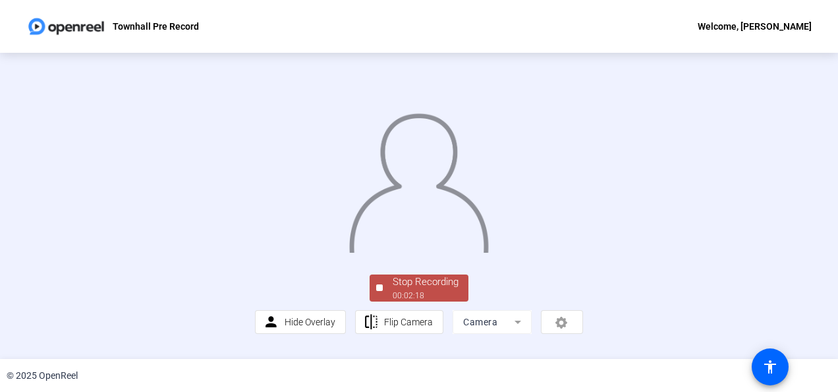
scroll to position [96, 0]
drag, startPoint x: 419, startPoint y: 295, endPoint x: 411, endPoint y: 298, distance: 8.3
click at [420, 289] on div "Stop Recording" at bounding box center [426, 281] width 66 height 15
